Goal: Communication & Community: Answer question/provide support

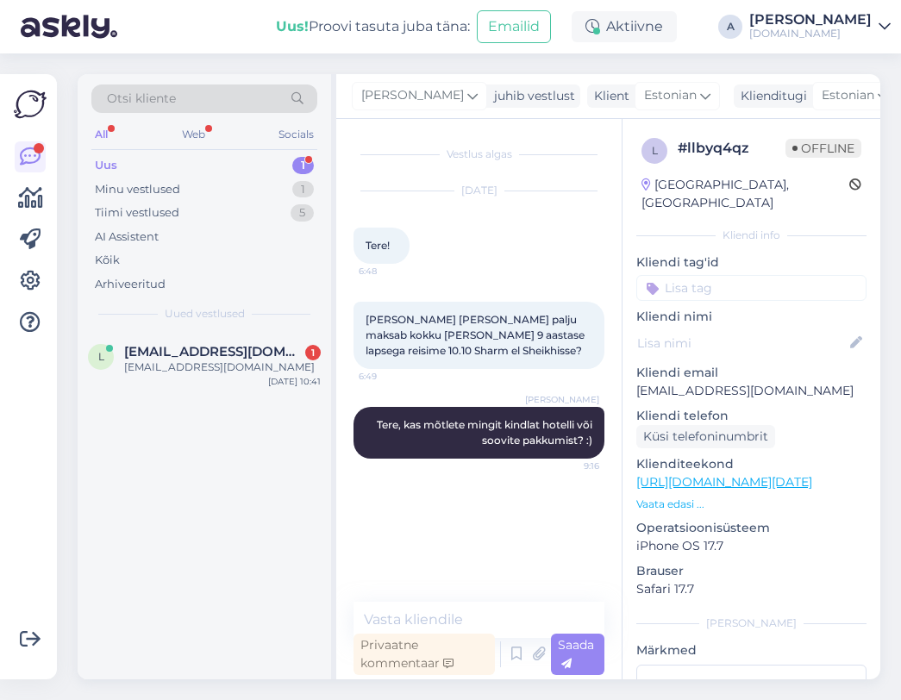
click at [272, 364] on div "[EMAIL_ADDRESS][DOMAIN_NAME]" at bounding box center [222, 367] width 197 height 16
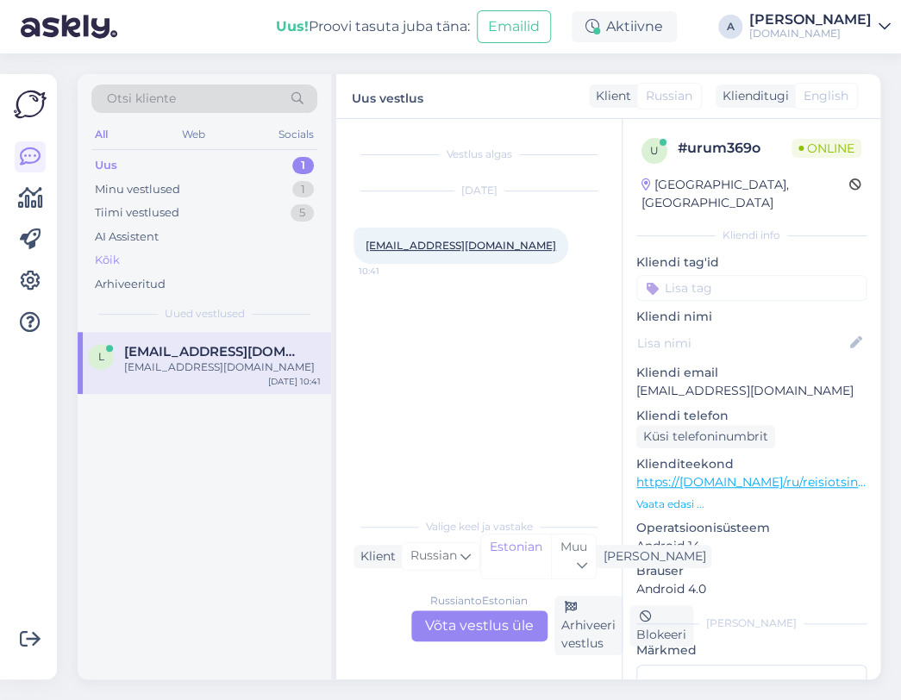
click at [169, 263] on div "Kõik" at bounding box center [204, 260] width 226 height 24
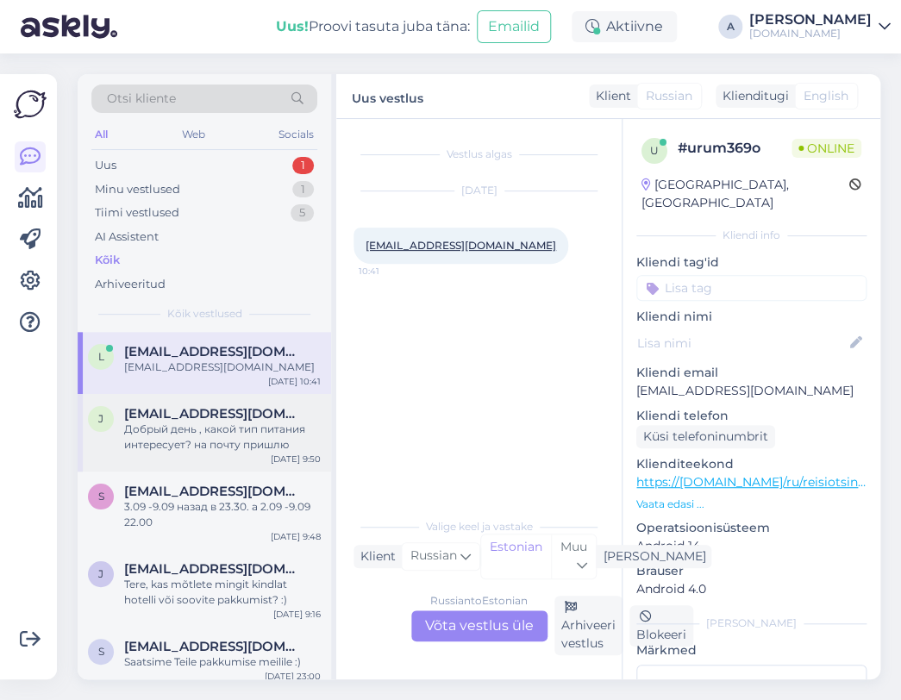
click at [217, 417] on span "[EMAIL_ADDRESS][DOMAIN_NAME]" at bounding box center [213, 414] width 179 height 16
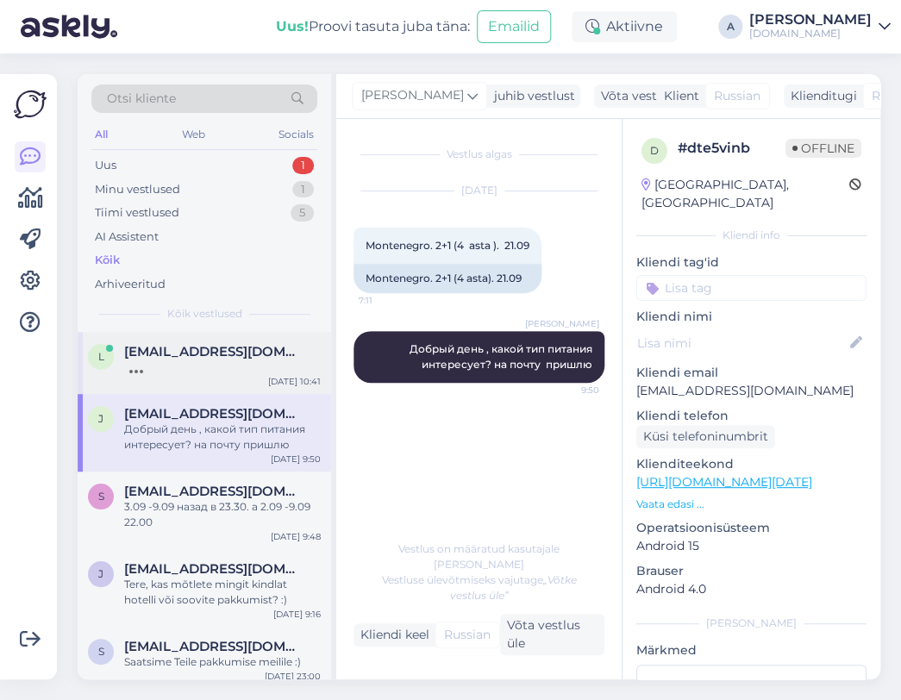
click at [209, 365] on div at bounding box center [222, 367] width 197 height 16
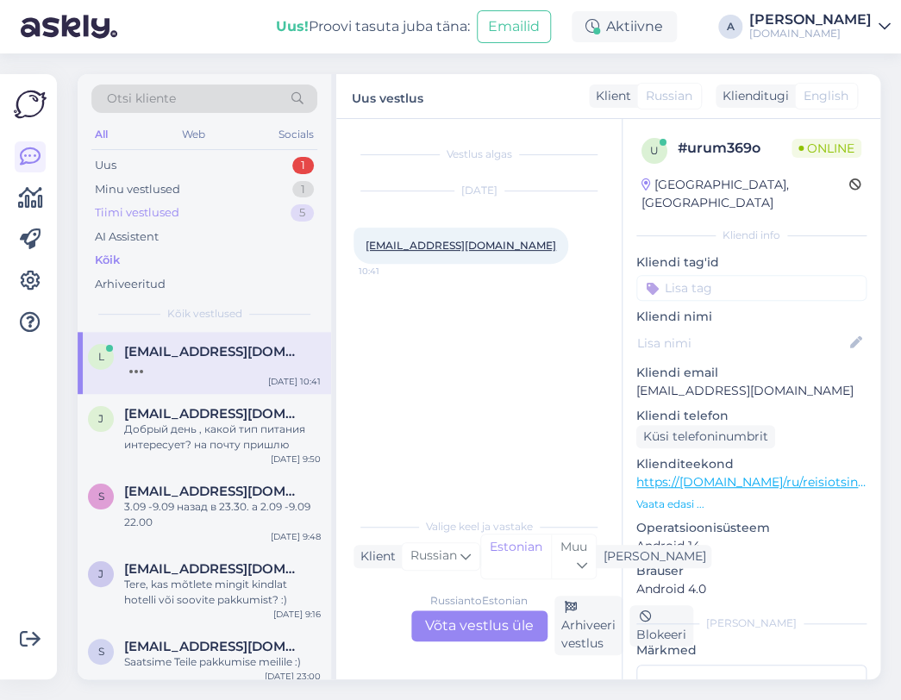
click at [193, 209] on div "Tiimi vestlused 5" at bounding box center [204, 213] width 226 height 24
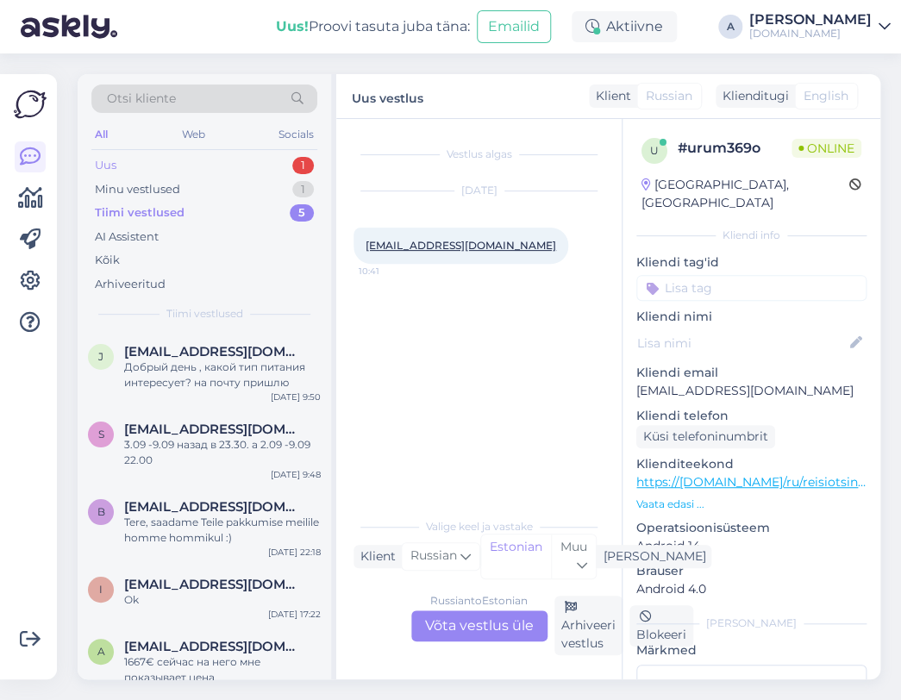
click at [184, 163] on div "Uus 1" at bounding box center [204, 165] width 226 height 24
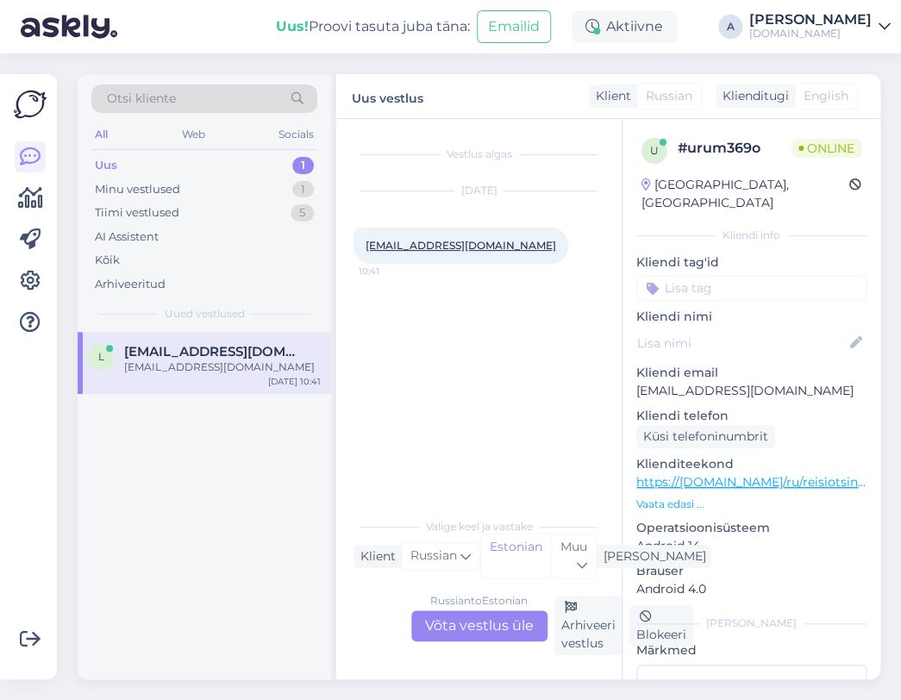
click at [517, 631] on div "Russian to Estonian Võta vestlus üle" at bounding box center [479, 625] width 136 height 31
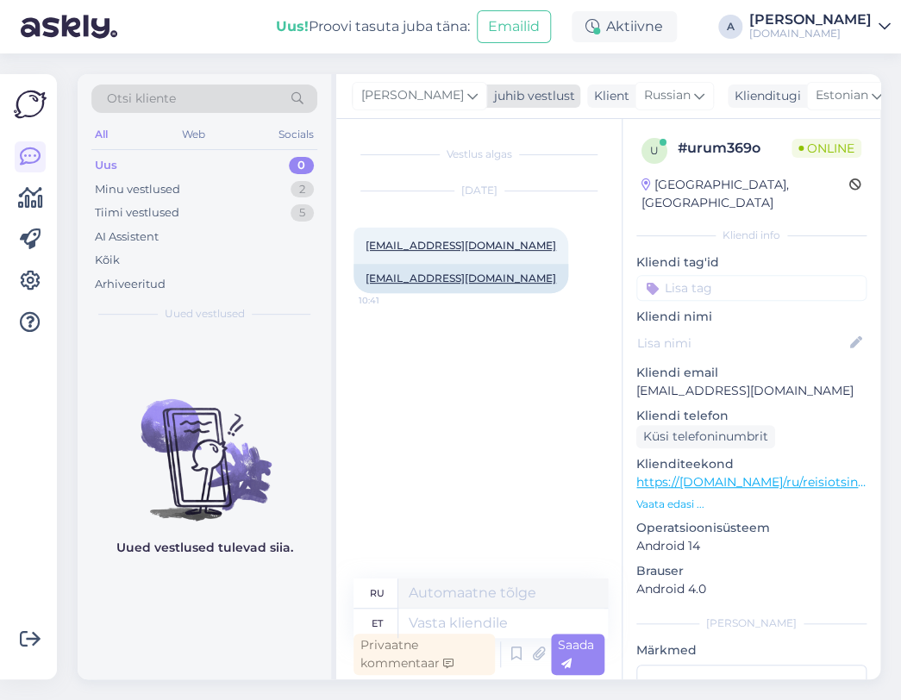
click at [401, 99] on div "[PERSON_NAME]" at bounding box center [419, 96] width 135 height 28
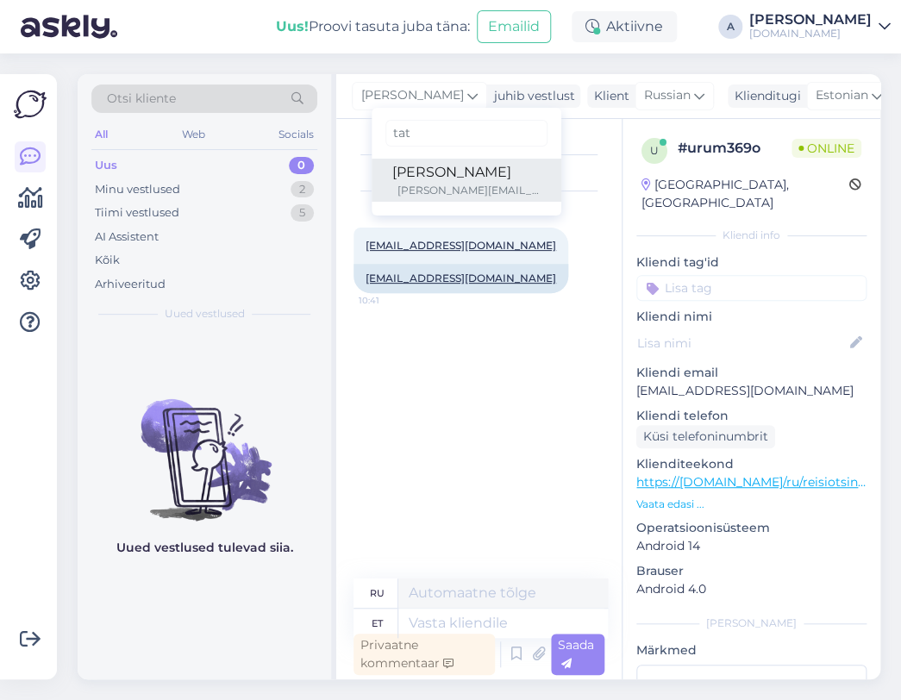
type input "tat"
click at [392, 164] on div "[PERSON_NAME]" at bounding box center [466, 172] width 148 height 21
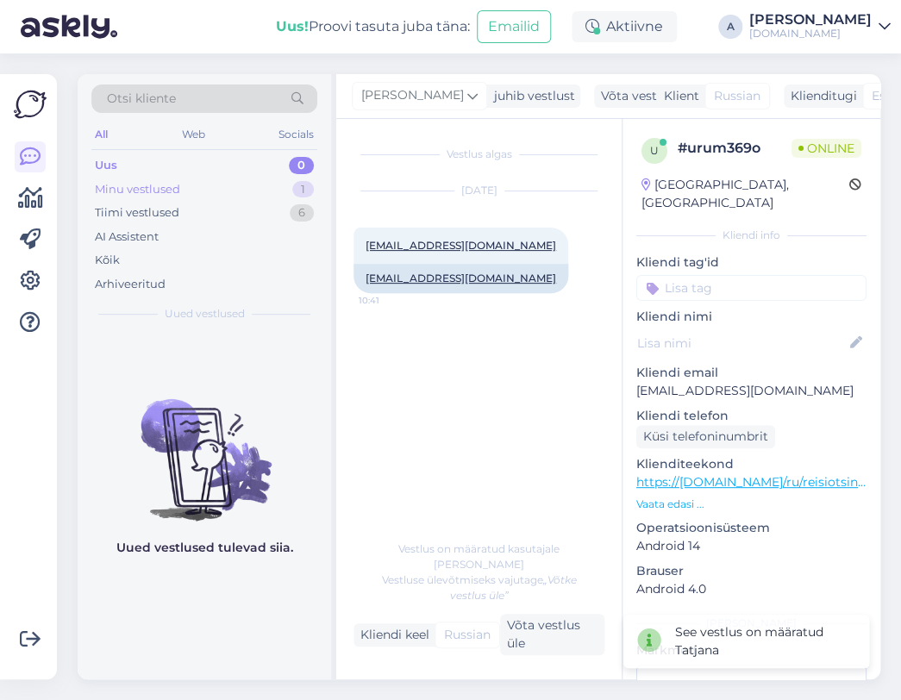
click at [252, 179] on div "Minu vestlused 1" at bounding box center [204, 190] width 226 height 24
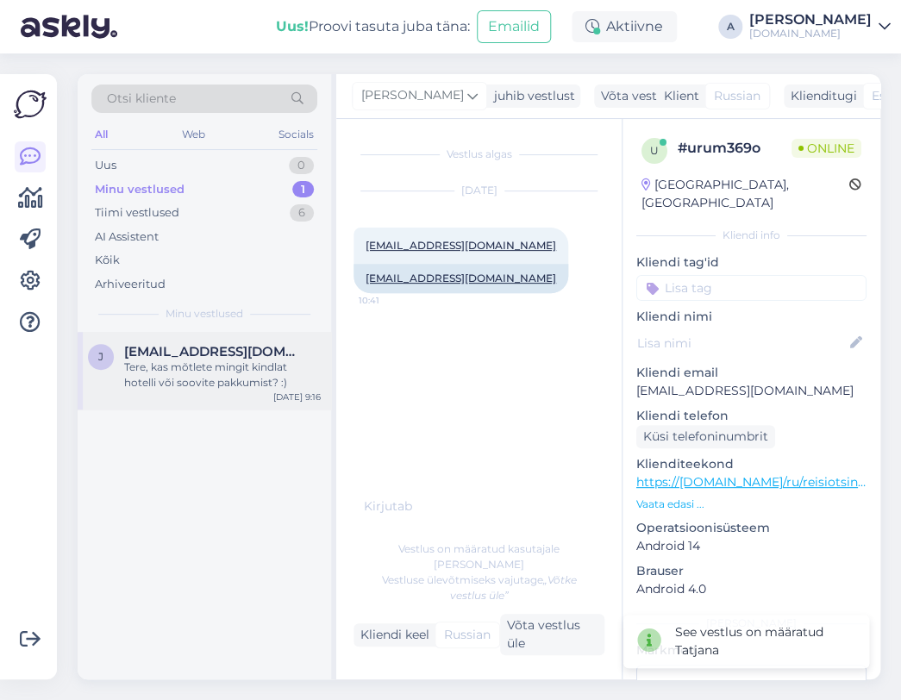
click at [241, 356] on span "[EMAIL_ADDRESS][DOMAIN_NAME]" at bounding box center [213, 352] width 179 height 16
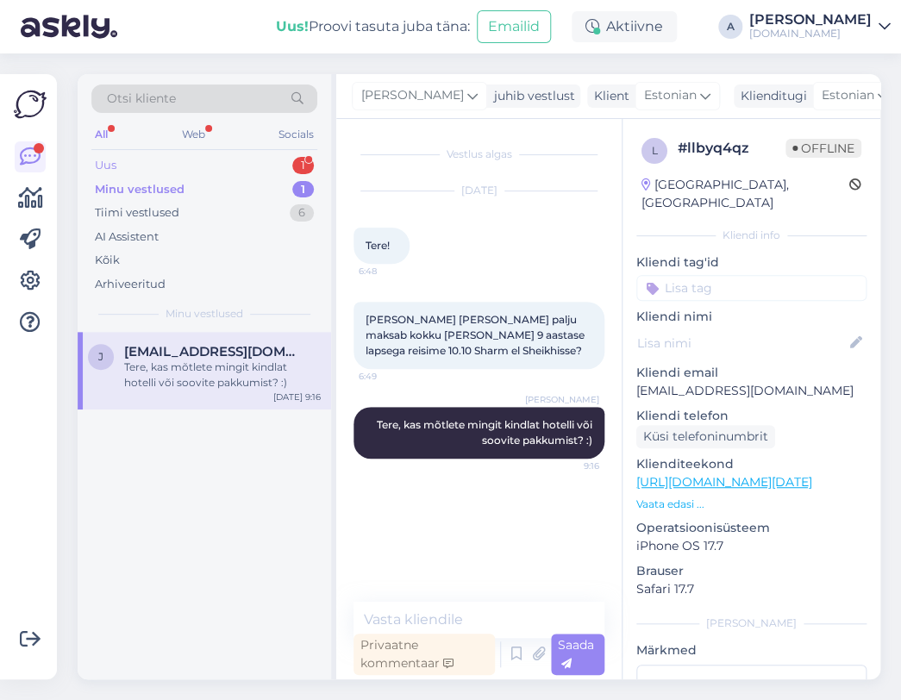
click at [302, 165] on div "1" at bounding box center [303, 165] width 22 height 17
click at [263, 340] on div "r [EMAIL_ADDRESS][DOMAIN_NAME] 1 Tere!Kas teil on pakkuda reisi 6 täisk.ja 1 la…" at bounding box center [204, 371] width 253 height 78
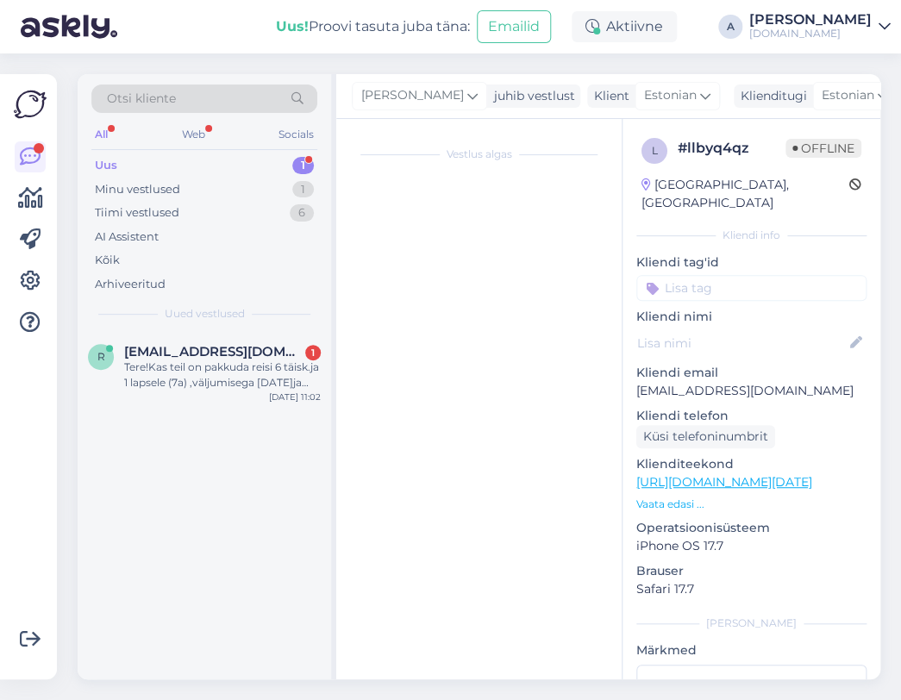
click at [259, 359] on div "Tere!Kas teil on pakkuda reisi 6 täisk.ja 1 lapsele (7a) ,väljumisega [DATE]ja …" at bounding box center [222, 374] width 197 height 31
click at [268, 384] on div "Tere!Kas teil on pakkuda reisi 6 täisk.ja 1 lapsele (7a) ,väljumisega [DATE]ja …" at bounding box center [222, 374] width 197 height 31
click at [440, 622] on div "Vestlus algas" at bounding box center [486, 403] width 266 height 534
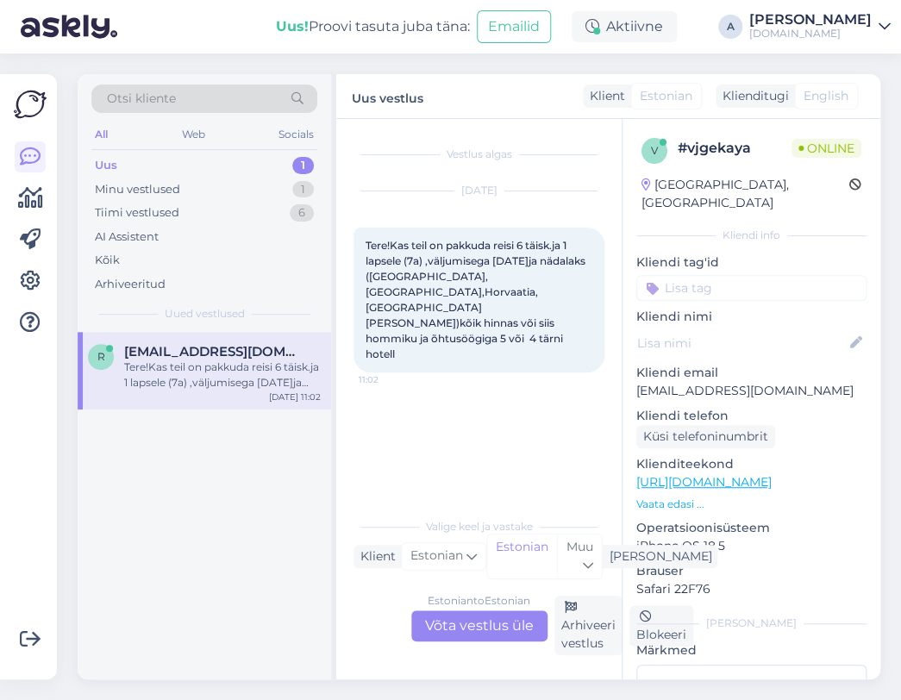
click at [491, 622] on div "Estonian to Estonian Võta vestlus üle" at bounding box center [479, 625] width 136 height 31
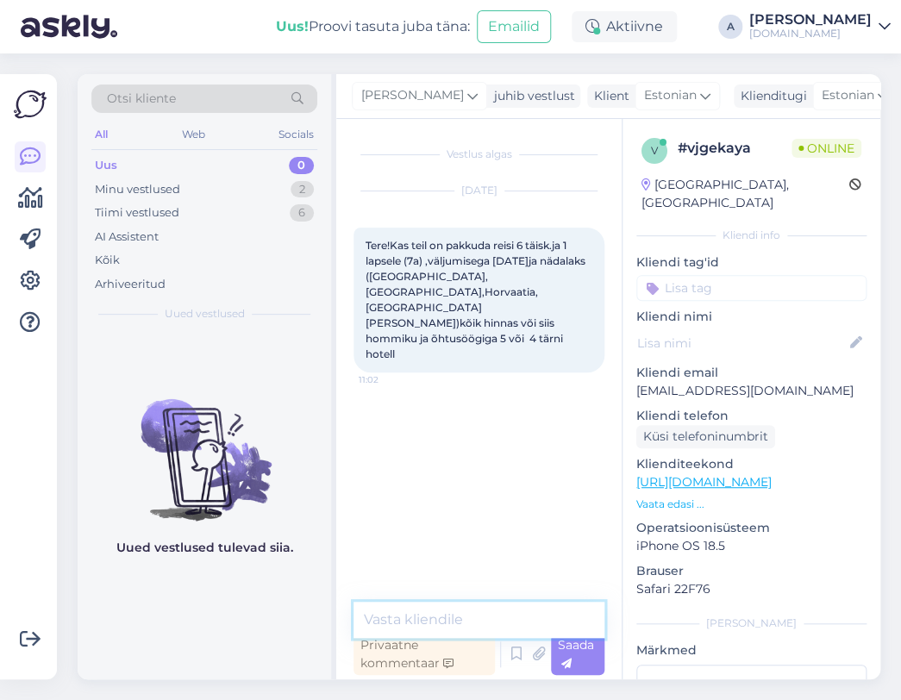
click at [480, 611] on textarea at bounding box center [478, 620] width 251 height 36
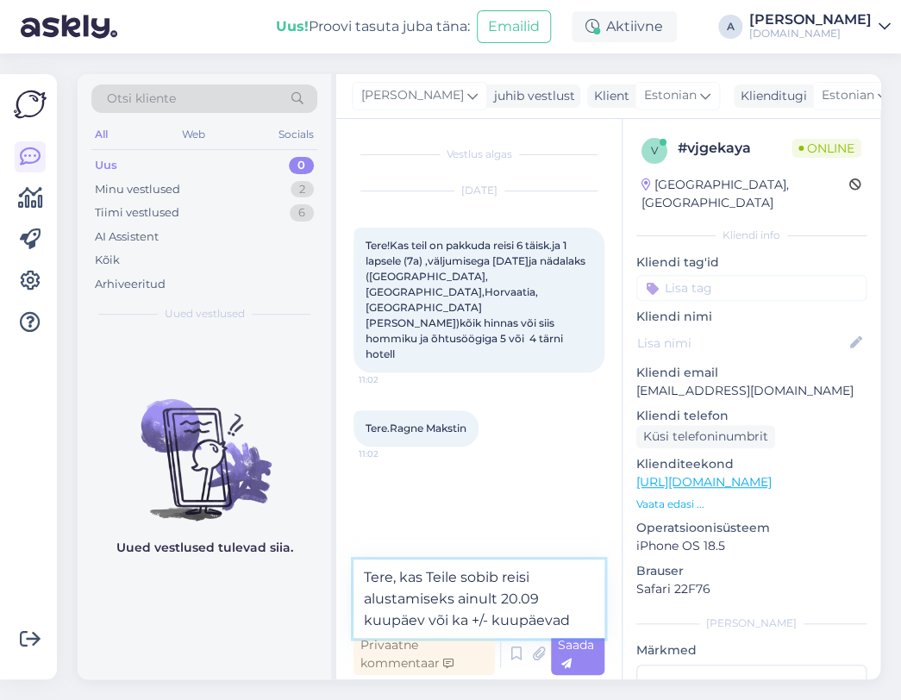
type textarea "Tere, kas Teile sobib reisi alustamiseks ainult 20.09 kuupäev või ka +/- kuupäe…"
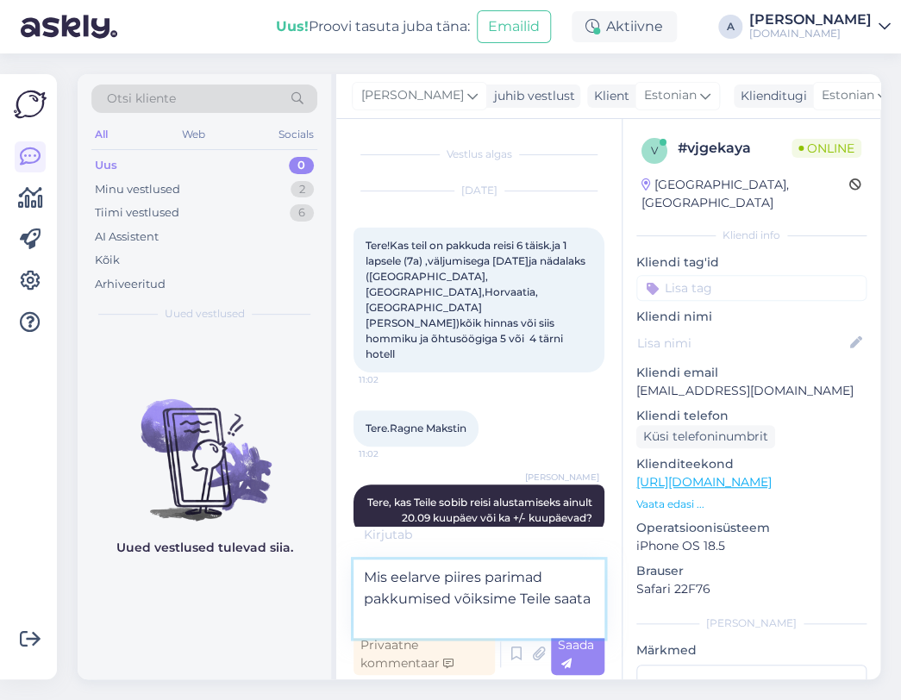
type textarea "Mis eelarve piires parimad pakkumised võiksime Teile saata?"
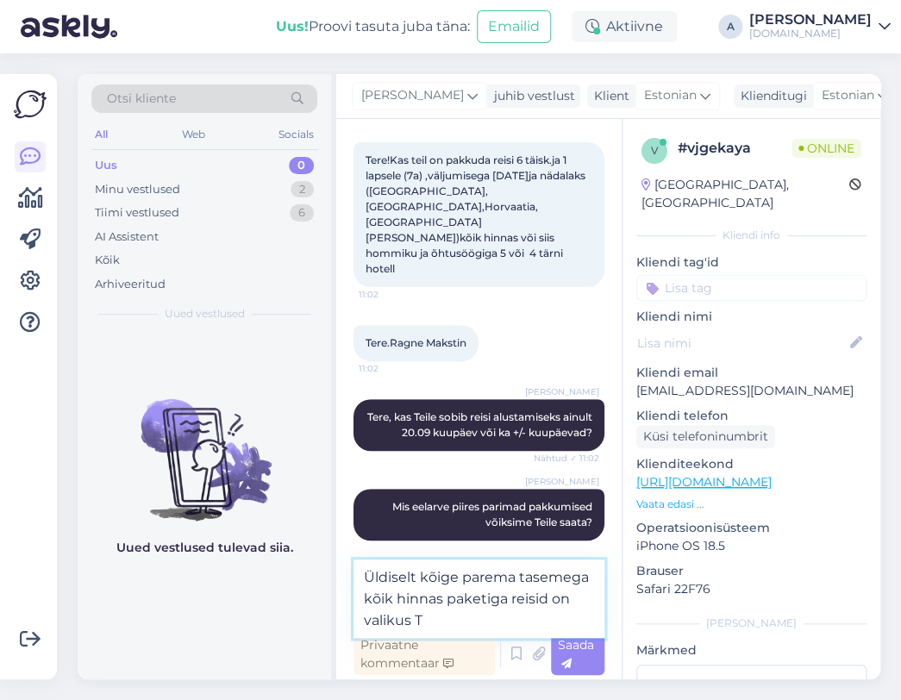
scroll to position [103, 0]
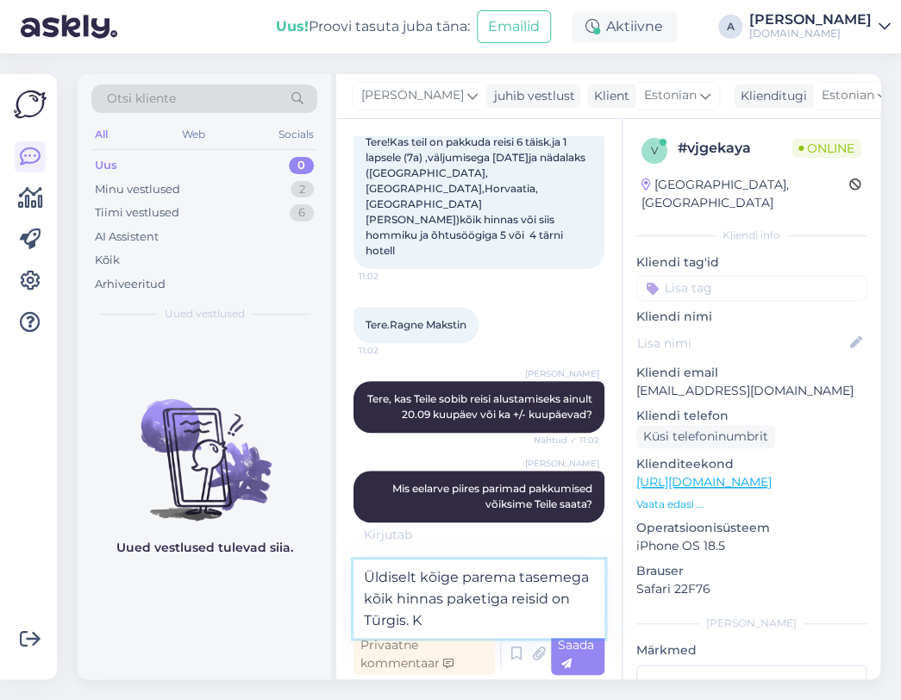
type textarea "Üldiselt kõige parema tasemega kõik hinnas paketiga reisid on Türgis."
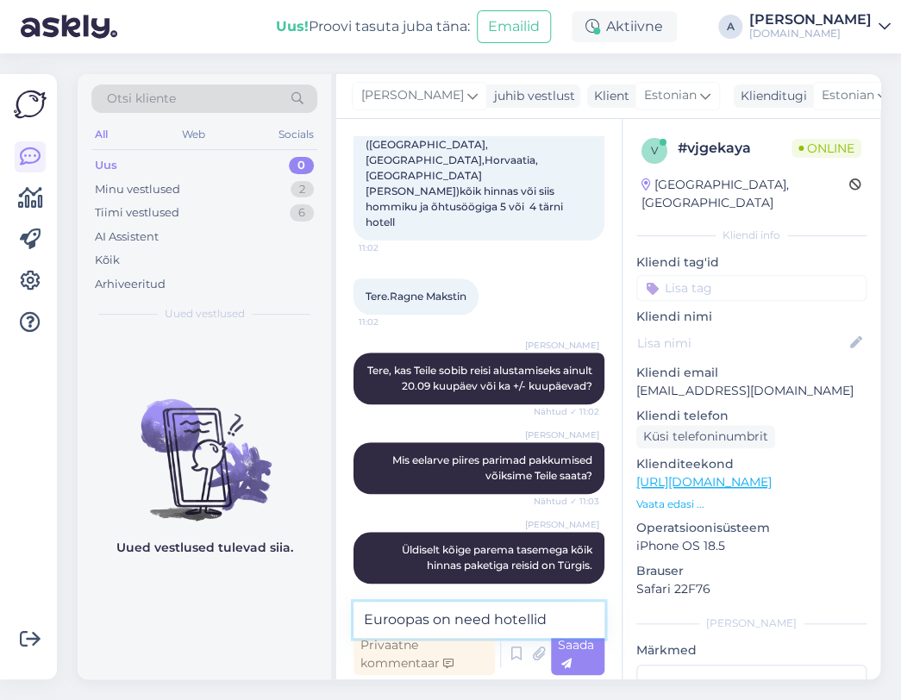
scroll to position [207, 0]
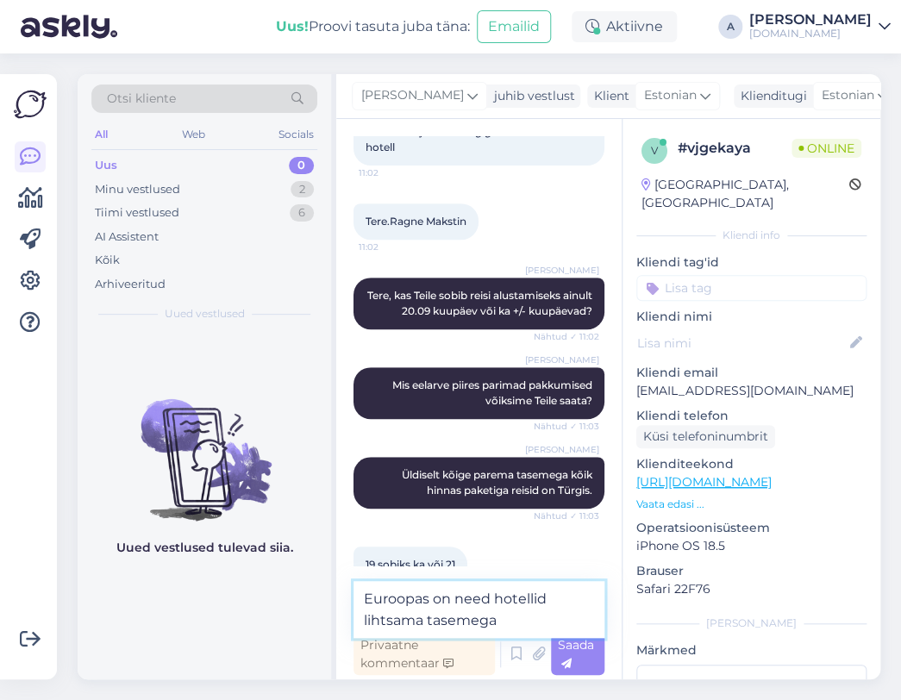
type textarea "Euroopas on need hotellid lihtsama tasemega."
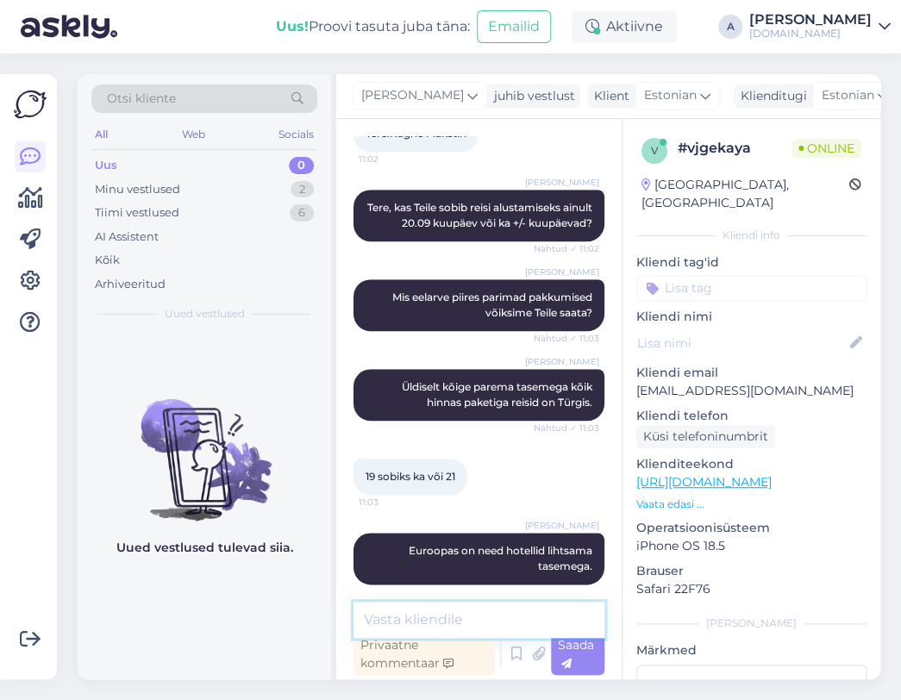
scroll to position [296, 0]
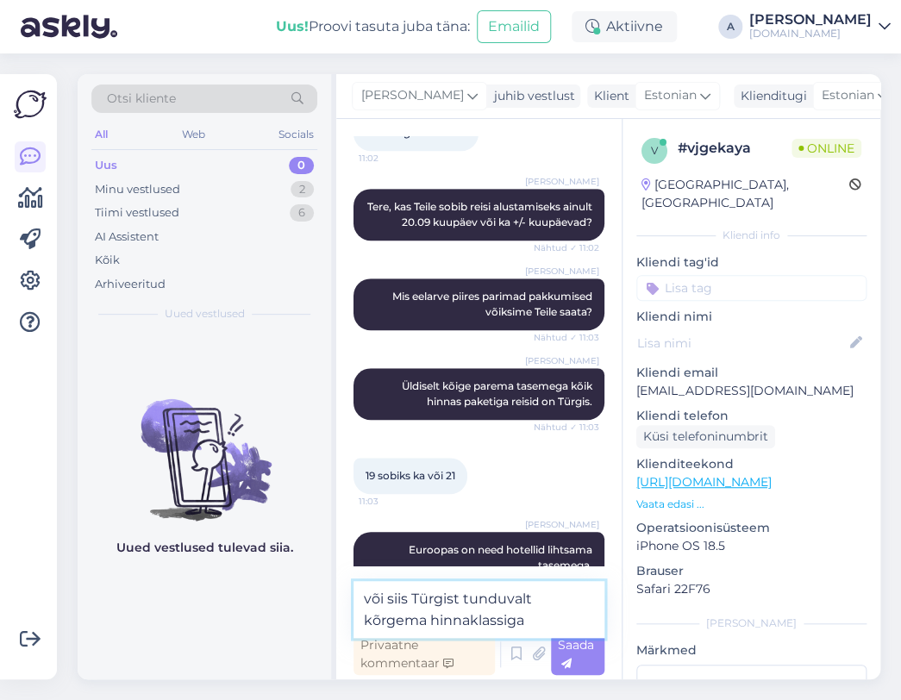
type textarea "või siis Türgist tunduvalt kõrgema hinnaklassiga."
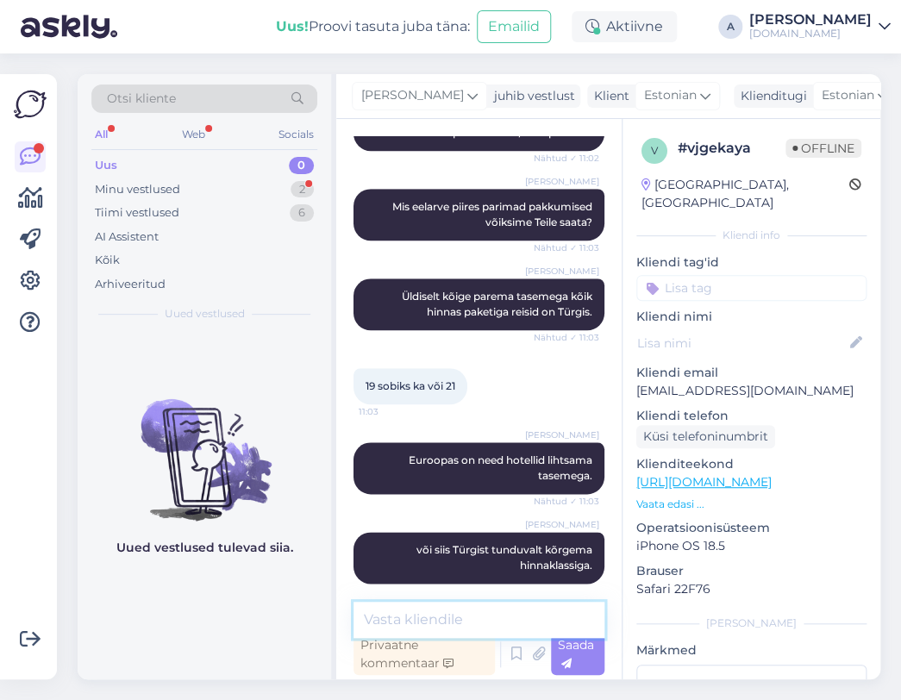
scroll to position [670, 0]
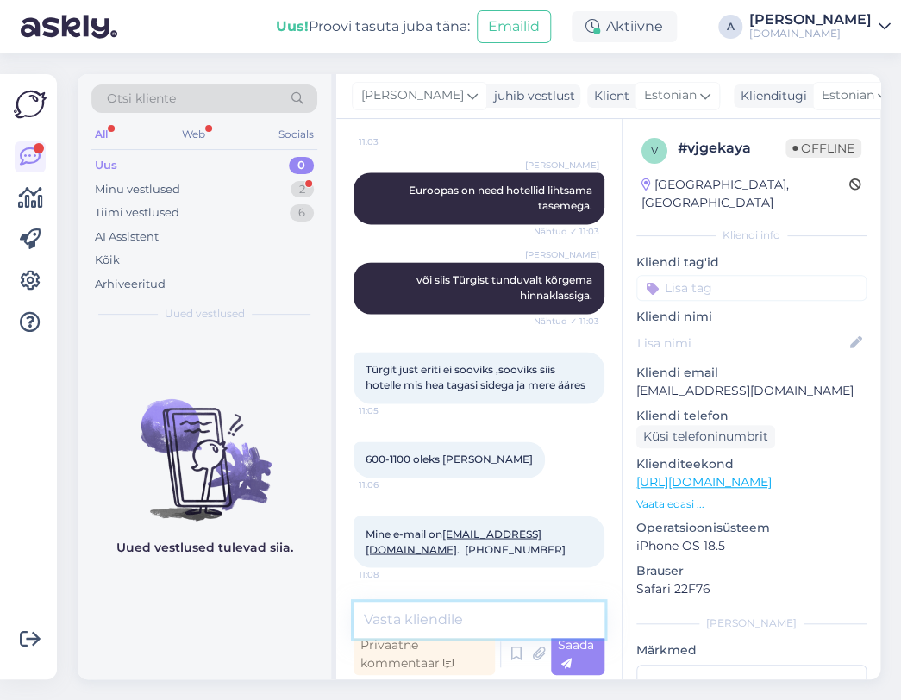
type textarea "T"
type textarea "K"
type textarea "Kas hind on ühe reisija kohta?"
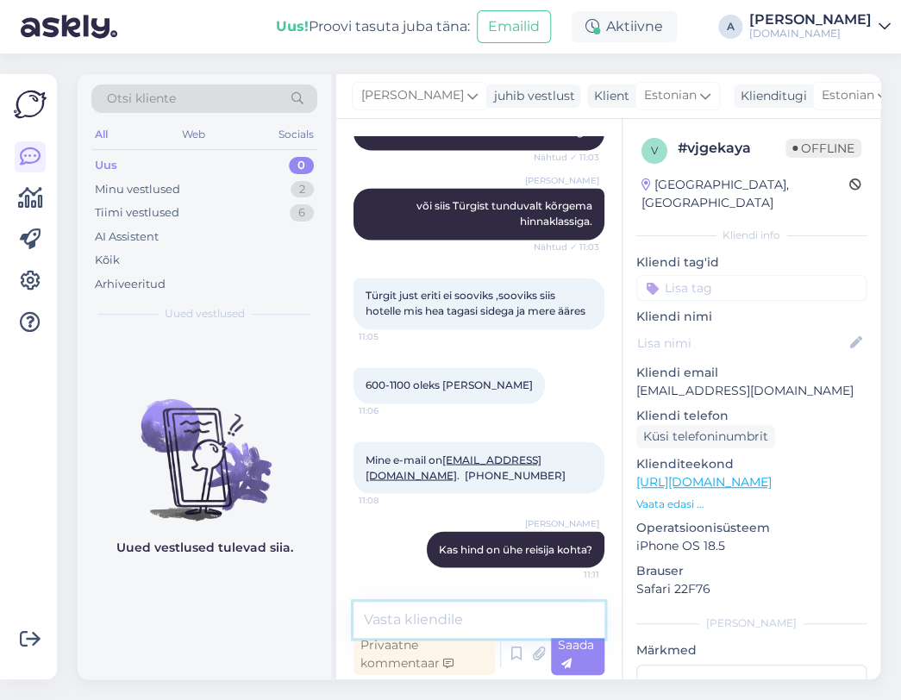
scroll to position [744, 0]
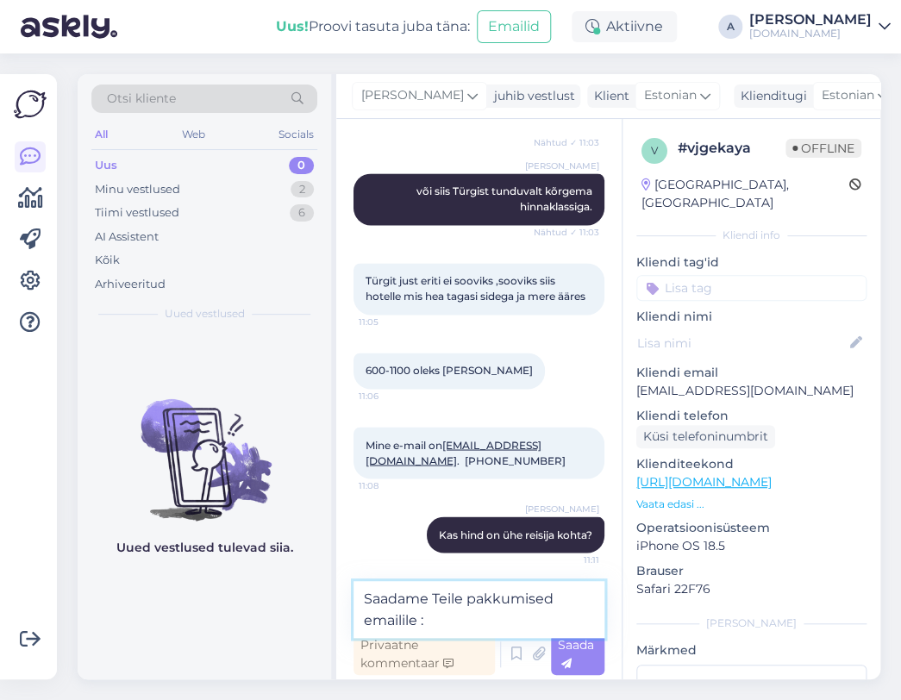
type textarea "Saadame Teile pakkumised emailile :)"
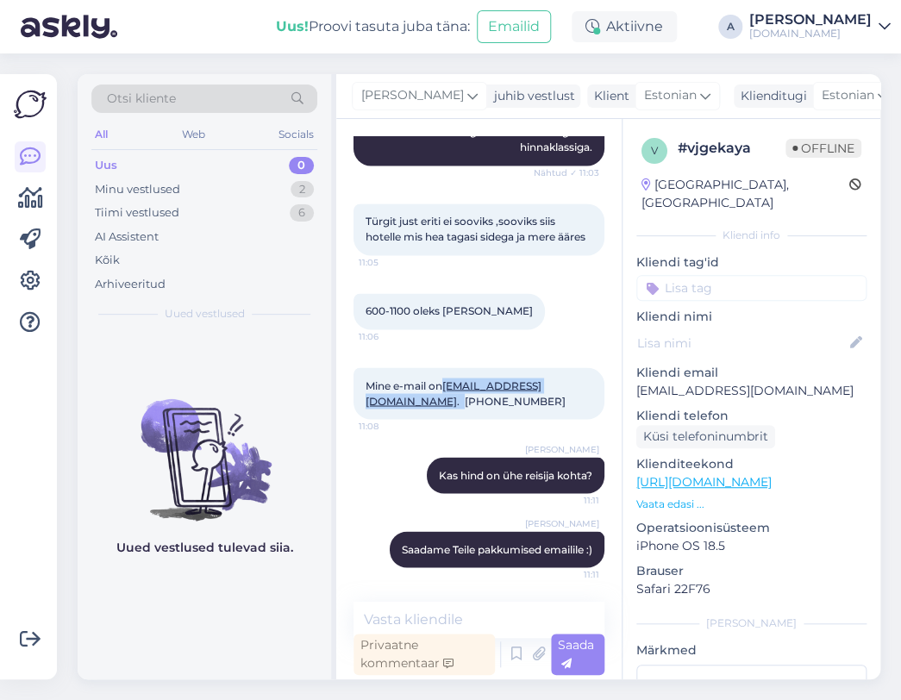
drag, startPoint x: 450, startPoint y: 383, endPoint x: 353, endPoint y: 386, distance: 96.6
click at [353, 386] on div "Mine e-mail on [EMAIL_ADDRESS][DOMAIN_NAME] . [PHONE_NUMBER]:08" at bounding box center [478, 393] width 251 height 52
copy span "[EMAIL_ADDRESS][DOMAIN_NAME] ."
click at [273, 203] on div "Tiimi vestlused 6" at bounding box center [204, 213] width 226 height 24
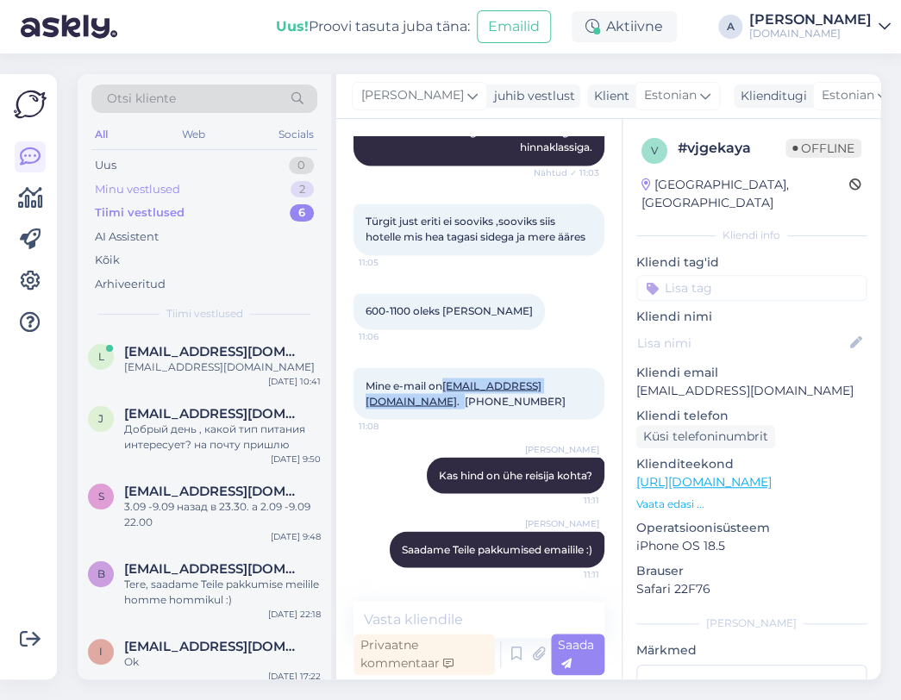
click at [276, 187] on div "Minu vestlused 2" at bounding box center [204, 190] width 226 height 24
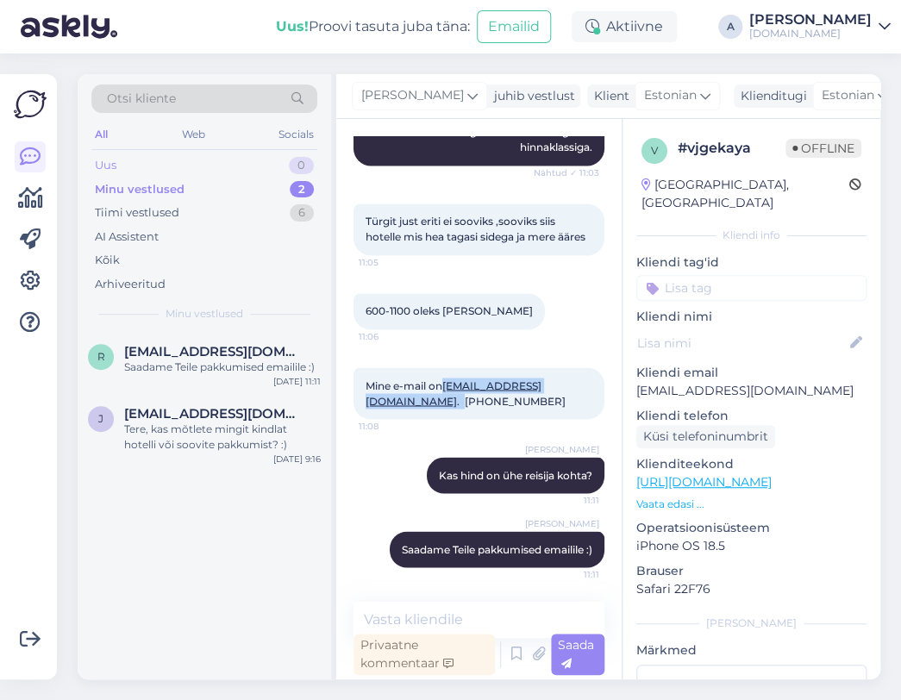
click at [280, 170] on div "Uus 0" at bounding box center [204, 165] width 226 height 24
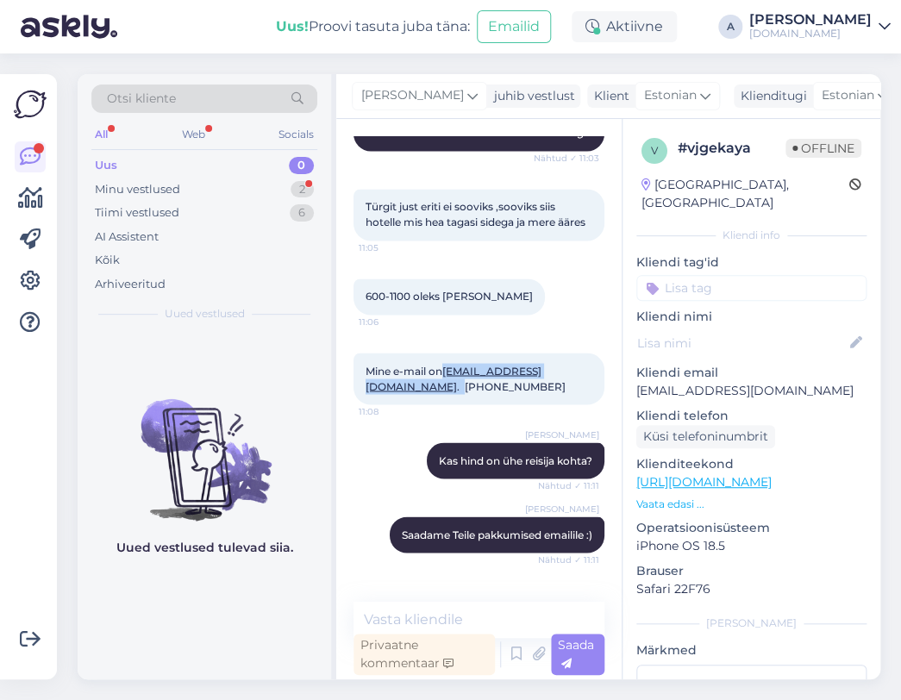
scroll to position [966, 0]
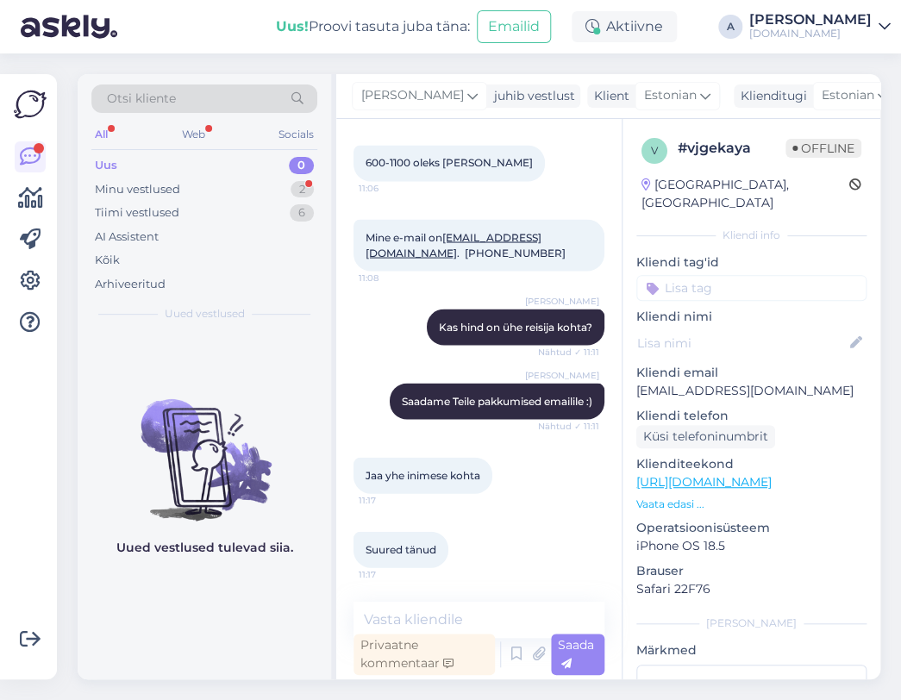
click at [512, 501] on div "Jaa yhe inimese kohta 11:17" at bounding box center [478, 475] width 251 height 74
click at [301, 188] on div "2" at bounding box center [302, 189] width 23 height 17
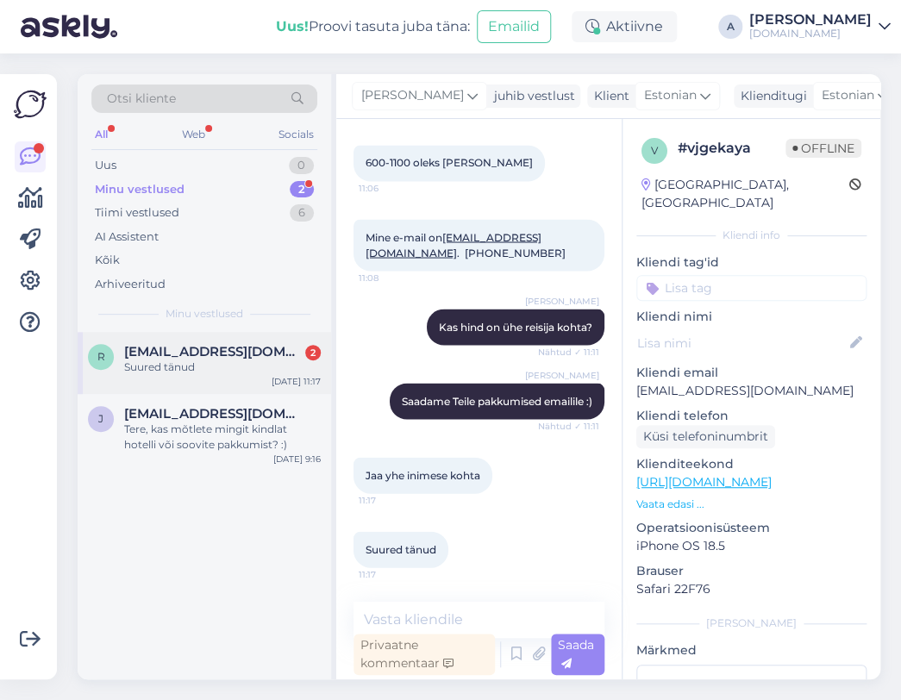
click at [267, 344] on span "[EMAIL_ADDRESS][DOMAIN_NAME]" at bounding box center [213, 352] width 179 height 16
click at [424, 610] on textarea at bounding box center [478, 620] width 251 height 36
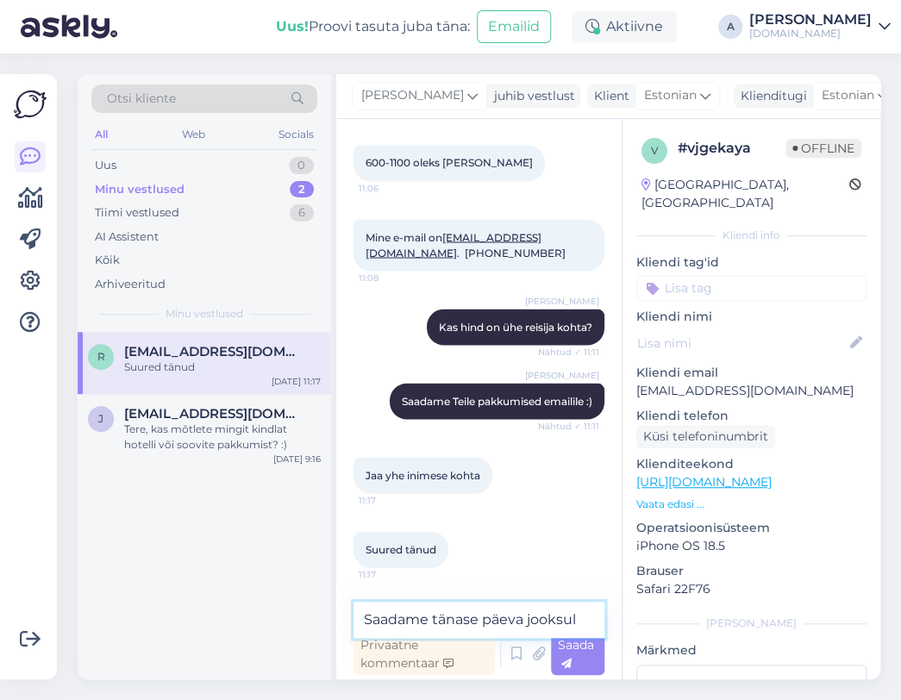
type textarea "Saadame tänase päeva jooksul."
